Goal: Find specific page/section: Find specific page/section

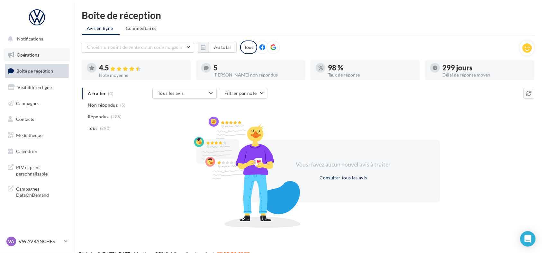
click at [40, 59] on link "Opérations" at bounding box center [37, 54] width 66 height 13
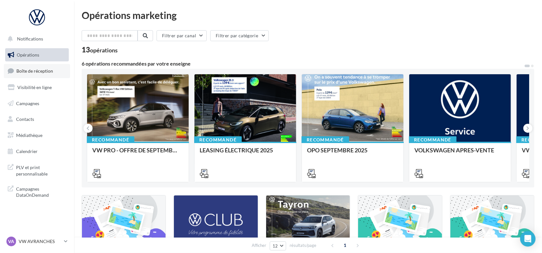
click at [35, 73] on span "Boîte de réception" at bounding box center [34, 70] width 37 height 5
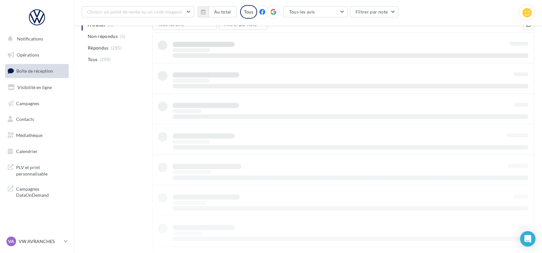
scroll to position [10, 0]
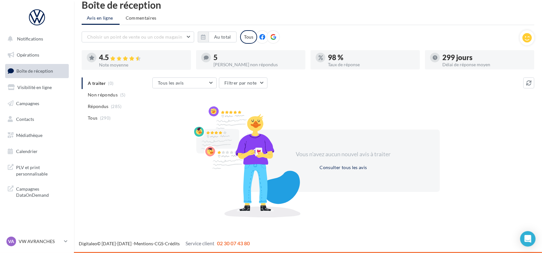
click at [459, 12] on ul "Avis en ligne Commentaires" at bounding box center [308, 18] width 452 height 13
click at [26, 241] on p "VW AVRANCHES" at bounding box center [40, 241] width 43 height 6
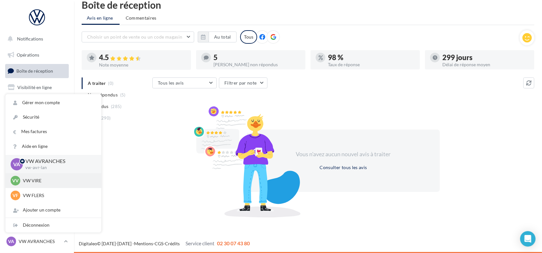
click at [39, 181] on p "VW VIRE" at bounding box center [58, 180] width 71 height 6
